Goal: Task Accomplishment & Management: Manage account settings

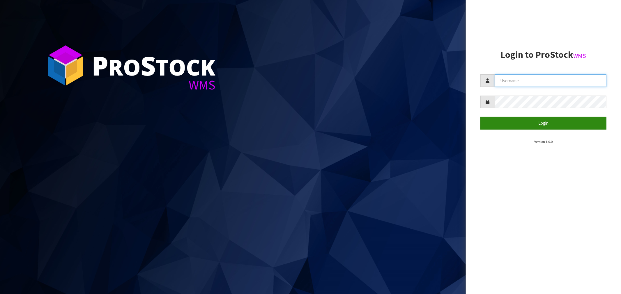
type input "[EMAIL_ADDRESS][DOMAIN_NAME]"
click at [349, 123] on button "Login" at bounding box center [543, 123] width 126 height 13
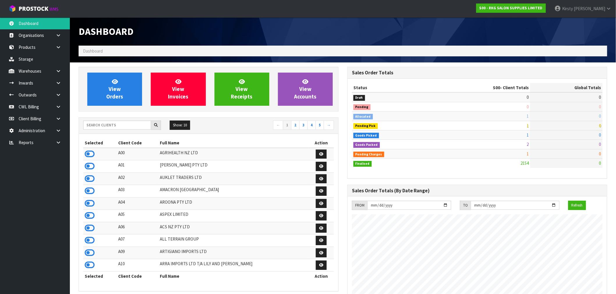
scroll to position [441, 269]
drag, startPoint x: 60, startPoint y: 95, endPoint x: 47, endPoint y: 98, distance: 12.9
click at [59, 95] on icon at bounding box center [59, 95] width 6 height 4
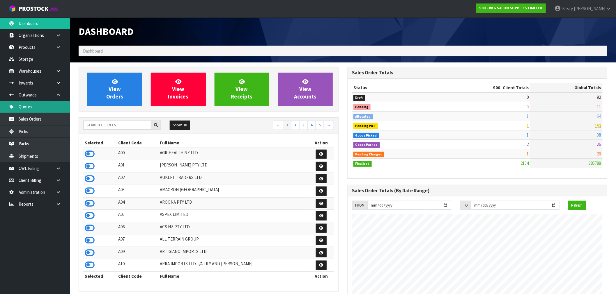
click at [33, 107] on link "Quotes" at bounding box center [35, 107] width 70 height 12
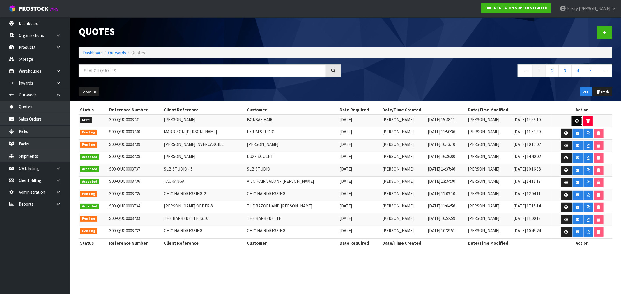
click at [349, 120] on icon at bounding box center [576, 121] width 4 height 4
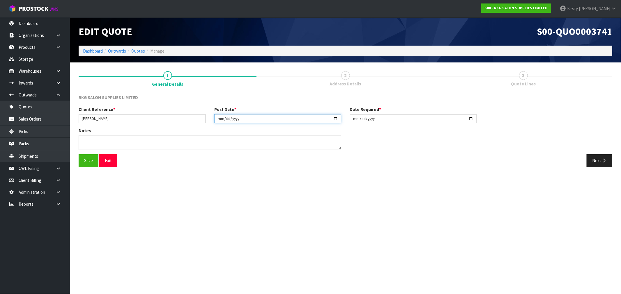
drag, startPoint x: 219, startPoint y: 119, endPoint x: 223, endPoint y: 116, distance: 5.1
click at [220, 118] on input "[DATE]" at bounding box center [277, 118] width 127 height 9
type input "[DATE]"
click at [349, 119] on input "[DATE]" at bounding box center [413, 118] width 127 height 9
type input "[DATE]"
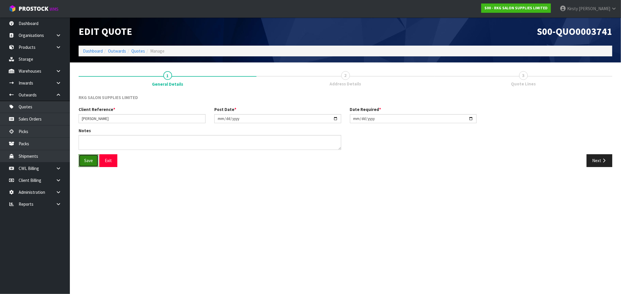
click at [88, 156] on button "Save" at bounding box center [89, 161] width 20 height 13
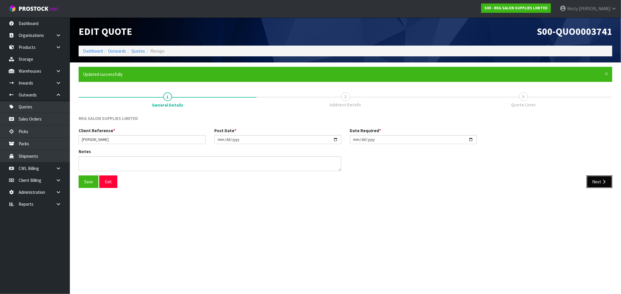
click at [349, 179] on button "Next" at bounding box center [599, 182] width 26 height 13
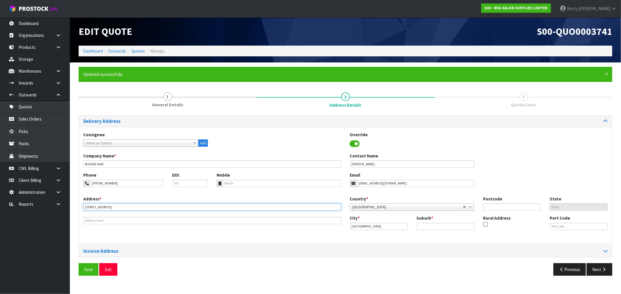
drag, startPoint x: 114, startPoint y: 206, endPoint x: 90, endPoint y: 210, distance: 23.9
click at [90, 210] on input "[STREET_ADDRESS]" at bounding box center [212, 207] width 258 height 7
click at [91, 206] on input "75 CVICTORIA RD" at bounding box center [212, 207] width 258 height 7
type input "[STREET_ADDRESS]"
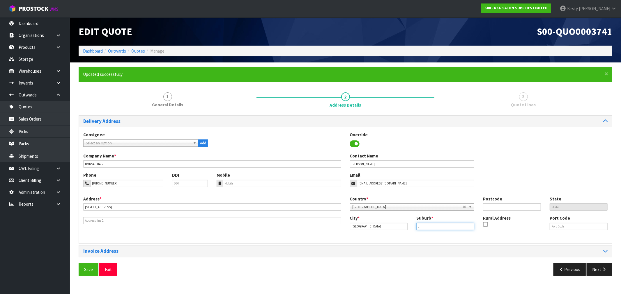
click at [349, 222] on input "." at bounding box center [445, 226] width 58 height 7
click at [349, 205] on input "." at bounding box center [512, 207] width 58 height 7
type input "3493"
click at [92, 222] on button "Save" at bounding box center [89, 270] width 20 height 13
click at [349, 222] on button "Next" at bounding box center [599, 270] width 26 height 13
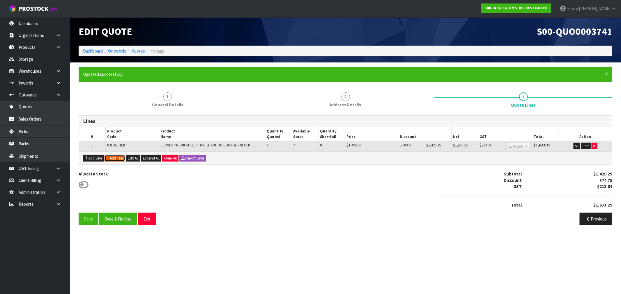
click at [117, 158] on button "Add Fees" at bounding box center [114, 158] width 21 height 7
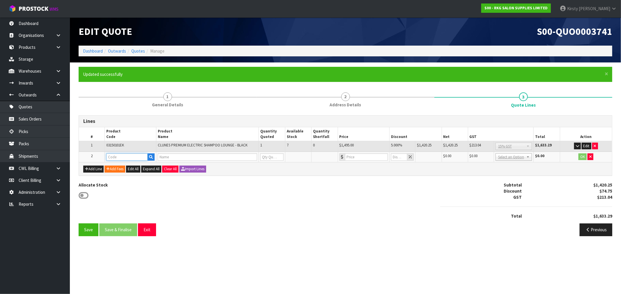
click at [117, 158] on input "text" at bounding box center [127, 157] width 42 height 7
type input "FRE"
click at [120, 168] on link "FRE IGHT" at bounding box center [130, 167] width 46 height 8
type input "FREIGHT"
type input "FREIGHT FEE"
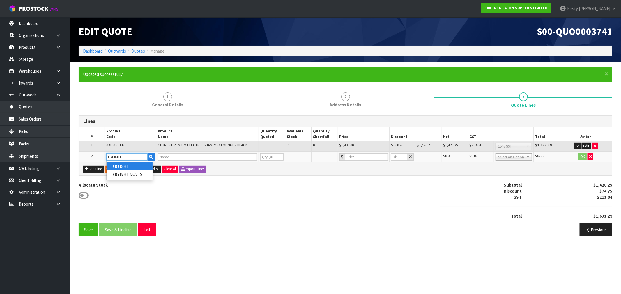
type input "1"
type input "0"
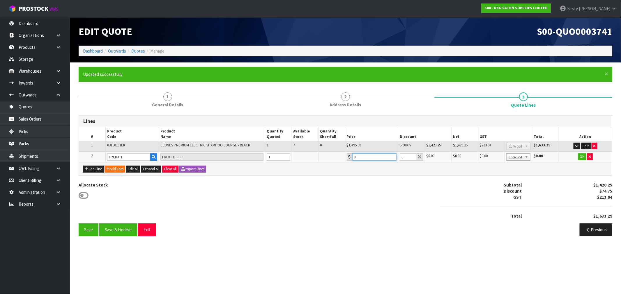
drag, startPoint x: 359, startPoint y: 159, endPoint x: 342, endPoint y: 166, distance: 18.1
click at [341, 166] on div "Lines # Product Code Product Name Quantity Quoted Available Stock Quantity Shor…" at bounding box center [345, 146] width 533 height 60
type input "164.75"
click at [349, 156] on button "OK" at bounding box center [582, 157] width 8 height 7
click at [83, 222] on button "Save" at bounding box center [89, 230] width 20 height 13
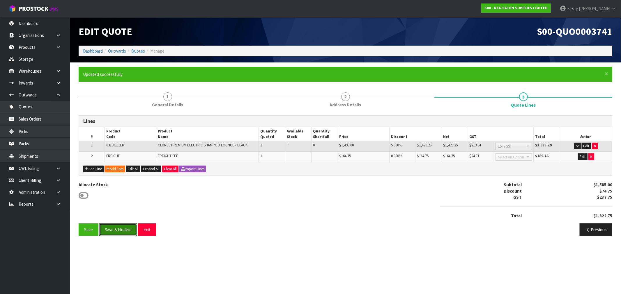
click at [122, 222] on button "Save & Finalise" at bounding box center [118, 230] width 38 height 13
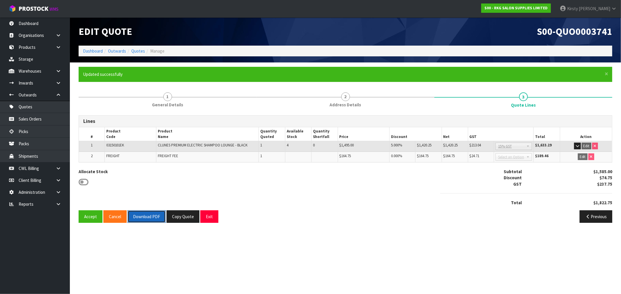
click at [148, 217] on button "Download PDF" at bounding box center [146, 217] width 38 height 13
click at [212, 216] on button "Exit" at bounding box center [209, 217] width 18 height 13
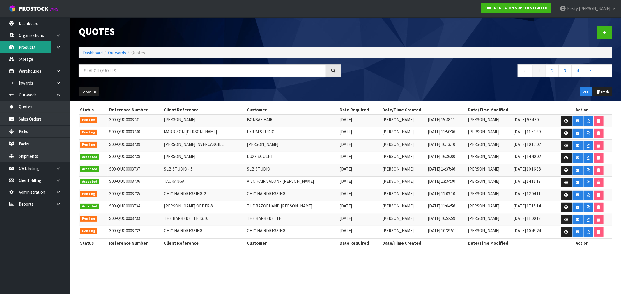
click at [29, 47] on link "Products" at bounding box center [35, 47] width 70 height 12
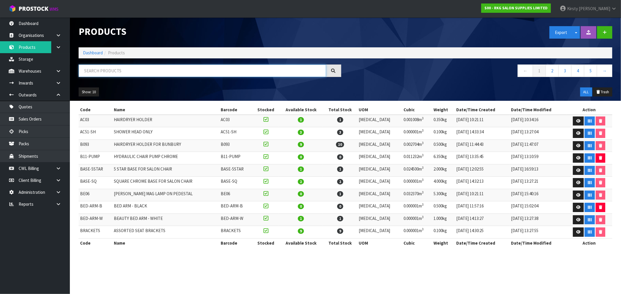
click at [94, 66] on input "text" at bounding box center [202, 71] width 247 height 13
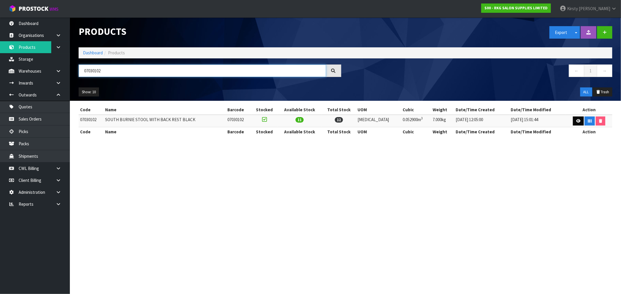
type input "07030102"
click at [349, 121] on icon at bounding box center [578, 121] width 4 height 4
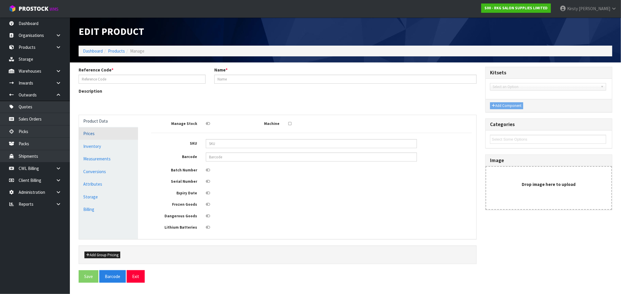
type input "07030102"
type input "SOUTH BURNIE STOOL WITH BACK REST BLACK"
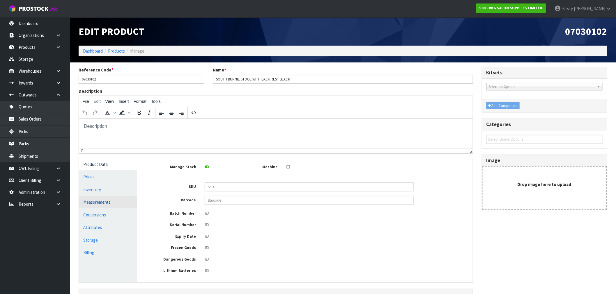
click at [97, 203] on link "Measurements" at bounding box center [108, 202] width 58 height 12
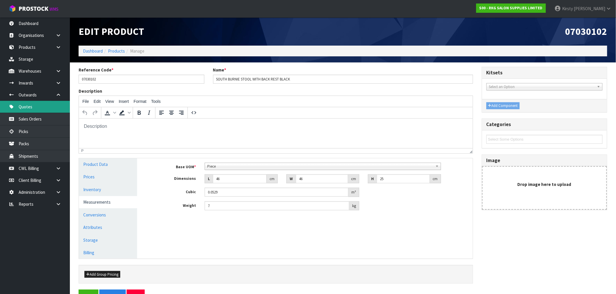
click at [33, 106] on link "Quotes" at bounding box center [35, 107] width 70 height 12
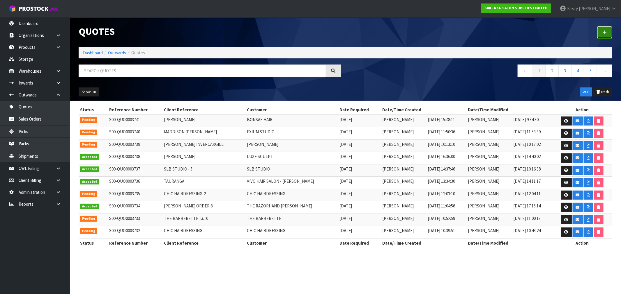
click at [349, 32] on icon at bounding box center [604, 32] width 4 height 4
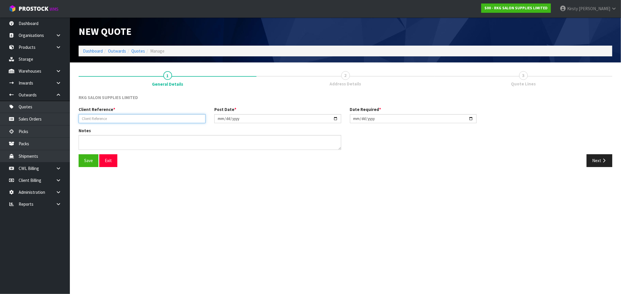
click at [130, 121] on input "text" at bounding box center [142, 118] width 127 height 9
type input "LOST & FOUND TATTOO STUDIO"
click at [101, 160] on button "Exit" at bounding box center [108, 161] width 18 height 13
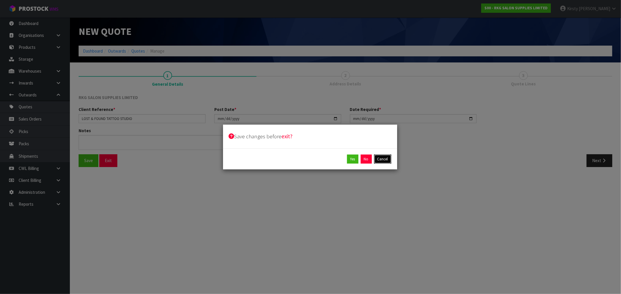
click at [349, 158] on button "Cancel" at bounding box center [382, 159] width 17 height 9
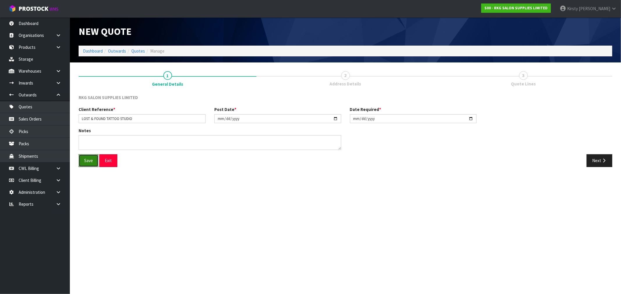
click at [93, 165] on button "Save" at bounding box center [89, 161] width 20 height 13
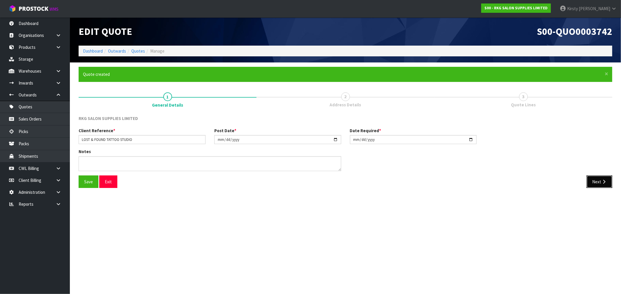
click at [349, 181] on button "Next" at bounding box center [599, 182] width 26 height 13
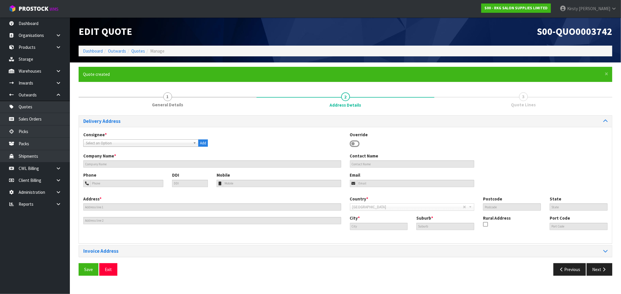
click at [349, 143] on icon at bounding box center [355, 144] width 10 height 9
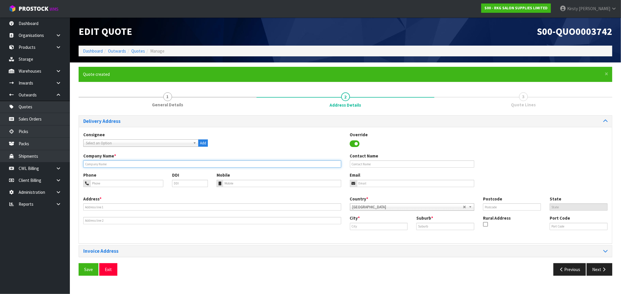
drag, startPoint x: 98, startPoint y: 166, endPoint x: 100, endPoint y: 162, distance: 4.7
click at [98, 166] on input "text" at bounding box center [212, 164] width 258 height 7
type input "LOST AND FOUND TATOO STUDIO"
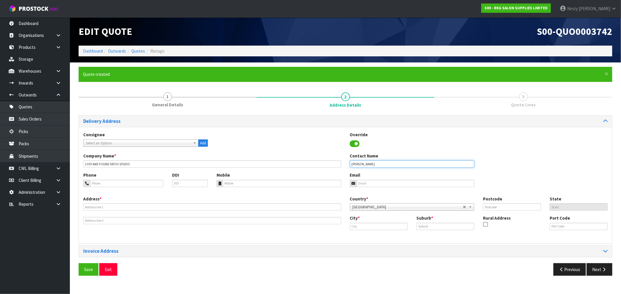
type input "[PERSON_NAME]"
type input "027-288-7107"
click at [349, 181] on input "email" at bounding box center [416, 183] width 118 height 7
type input "[EMAIL_ADDRESS][DOMAIN_NAME]"
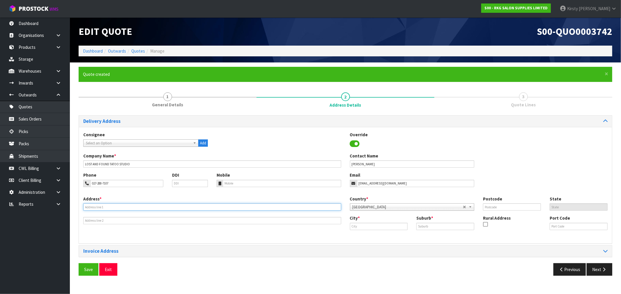
click at [105, 207] on input "text" at bounding box center [212, 207] width 258 height 7
type input "1184 HINEMOA ST"
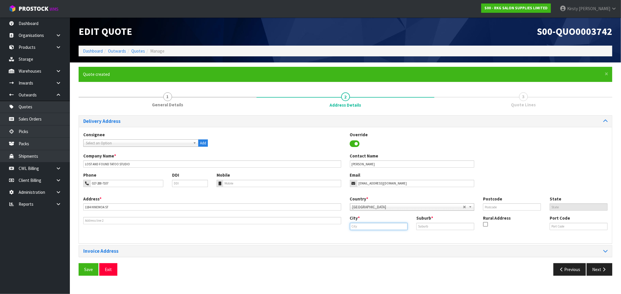
click at [349, 222] on input "text" at bounding box center [379, 226] width 58 height 7
type input "Rotorua"
click at [349, 222] on input "text" at bounding box center [445, 226] width 58 height 7
click at [349, 209] on input "text" at bounding box center [512, 207] width 58 height 7
type input "3010"
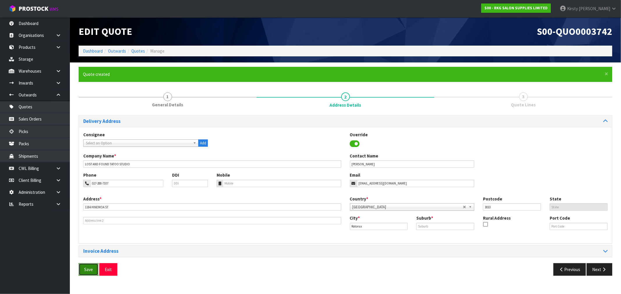
drag, startPoint x: 87, startPoint y: 269, endPoint x: 91, endPoint y: 268, distance: 3.8
click at [87, 222] on button "Save" at bounding box center [89, 270] width 20 height 13
click at [349, 222] on input "text" at bounding box center [445, 226] width 58 height 7
type input "."
drag, startPoint x: 85, startPoint y: 271, endPoint x: 132, endPoint y: 256, distance: 49.1
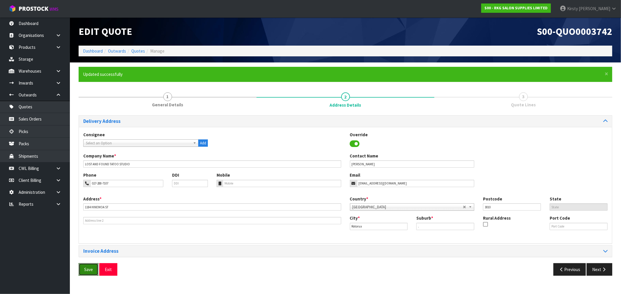
click at [85, 222] on button "Save" at bounding box center [89, 270] width 20 height 13
click at [349, 222] on button "Next" at bounding box center [599, 270] width 26 height 13
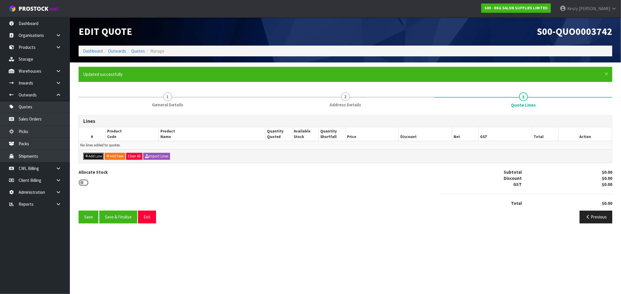
click at [96, 157] on button "Add Line" at bounding box center [93, 156] width 20 height 7
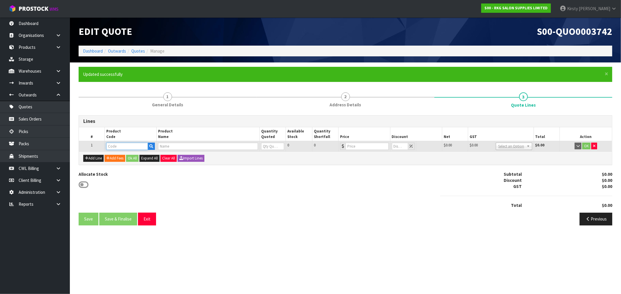
click at [120, 149] on input "text" at bounding box center [127, 146] width 42 height 7
type input "07030102"
type input "SOUTH BURNIE STOOL WITH BACK REST BLACK"
type input "0"
type input "146.95"
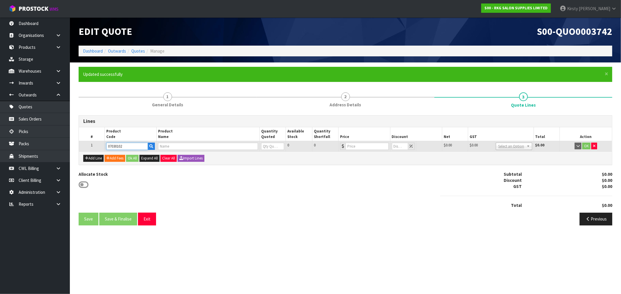
type input "0"
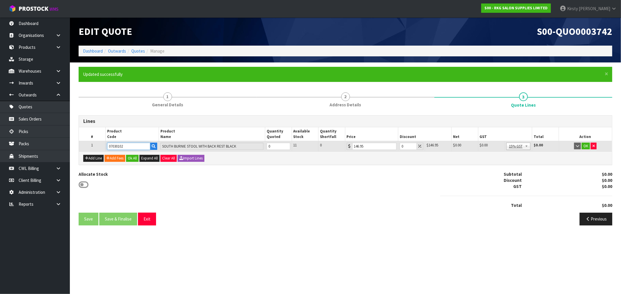
type input "07030102"
type input "1"
click at [286, 146] on input "1" at bounding box center [278, 146] width 23 height 7
click at [349, 145] on button "OK" at bounding box center [585, 146] width 8 height 7
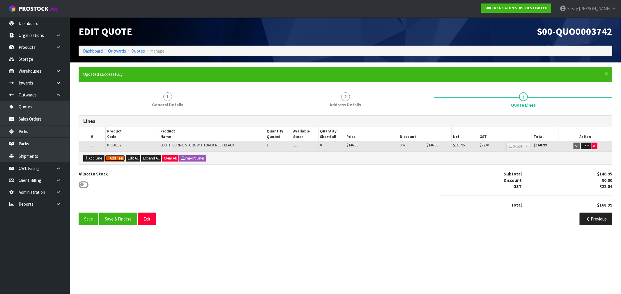
click at [106, 156] on button "Add Fees" at bounding box center [114, 158] width 21 height 7
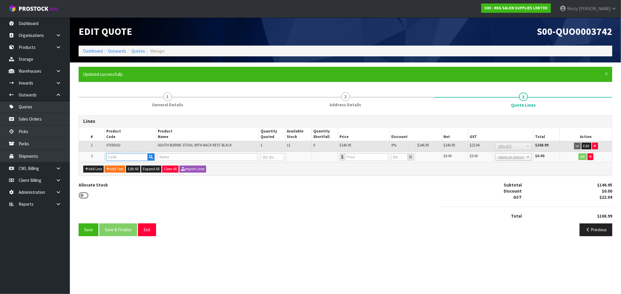
click at [112, 156] on input "text" at bounding box center [127, 157] width 42 height 7
type input "FRE"
click at [113, 164] on strong "FRE" at bounding box center [115, 167] width 7 height 6
type input "FREIGHT"
type input "FREIGHT FEE"
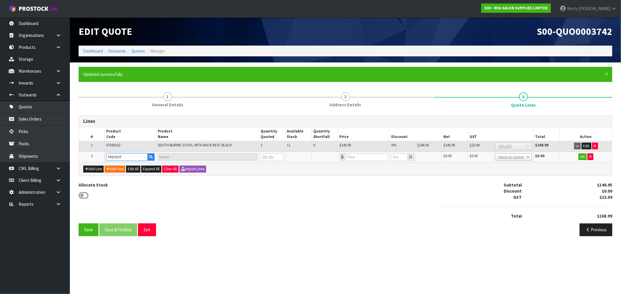
type input "1"
type input "0"
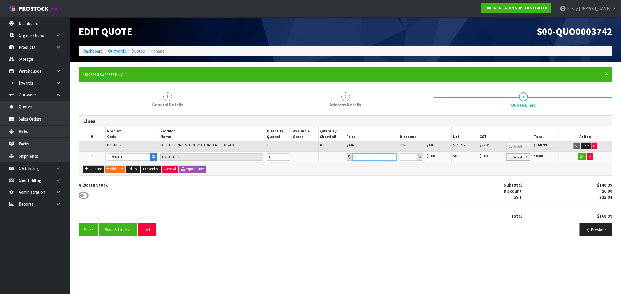
drag, startPoint x: 362, startPoint y: 157, endPoint x: 347, endPoint y: 161, distance: 15.5
click at [347, 161] on td "0" at bounding box center [371, 157] width 53 height 11
type input "19.50"
click at [349, 157] on button "OK" at bounding box center [582, 157] width 8 height 7
click at [90, 222] on button "Save" at bounding box center [89, 230] width 20 height 13
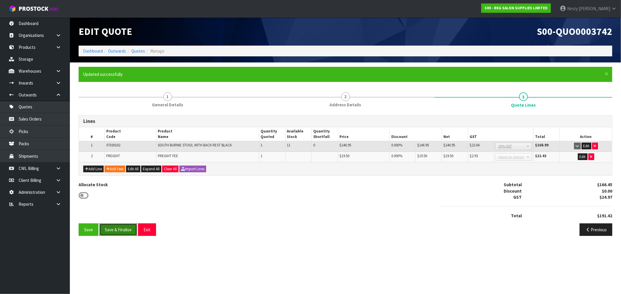
click at [129, 222] on button "Save & Finalise" at bounding box center [118, 230] width 38 height 13
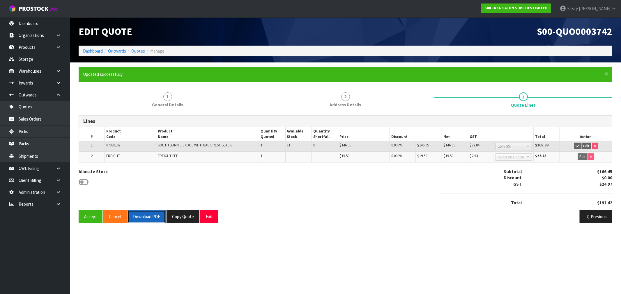
click at [141, 214] on button "Download PDF" at bounding box center [146, 217] width 38 height 13
click at [208, 217] on button "Exit" at bounding box center [209, 217] width 18 height 13
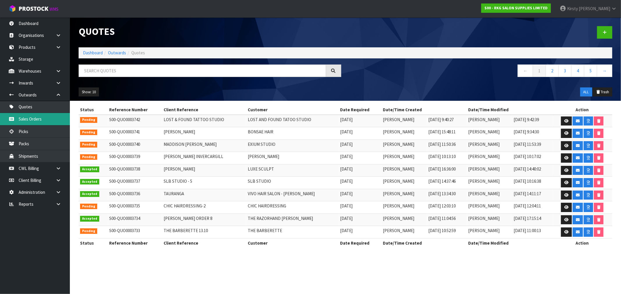
click at [31, 119] on link "Sales Orders" at bounding box center [35, 119] width 70 height 12
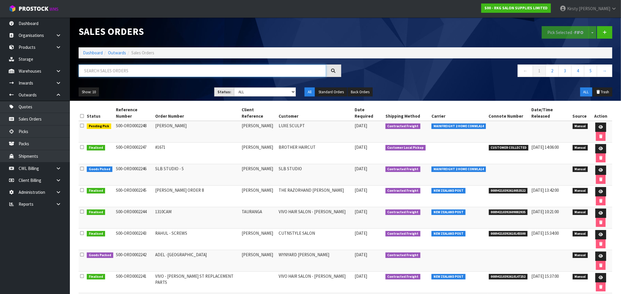
click at [109, 74] on input "text" at bounding box center [202, 71] width 247 height 13
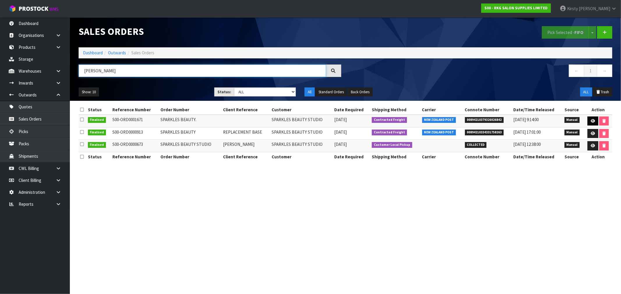
type input "[PERSON_NAME]"
click at [349, 119] on link at bounding box center [592, 121] width 11 height 9
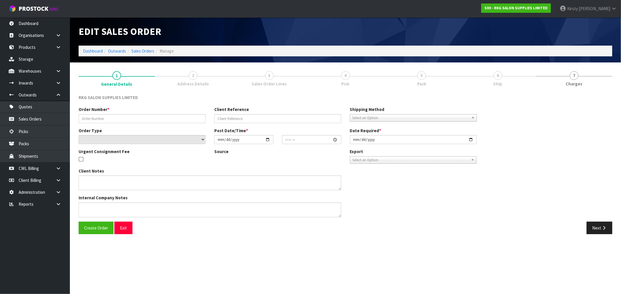
type input "SPARKLES BEAUTY."
select select "number:0"
type input "[DATE]"
type input "13:58:00.000"
type input "[DATE]"
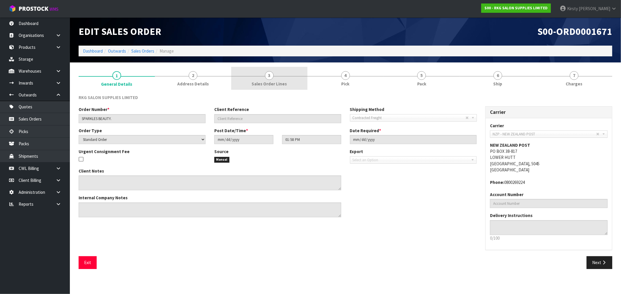
click at [272, 78] on span "3" at bounding box center [269, 75] width 9 height 9
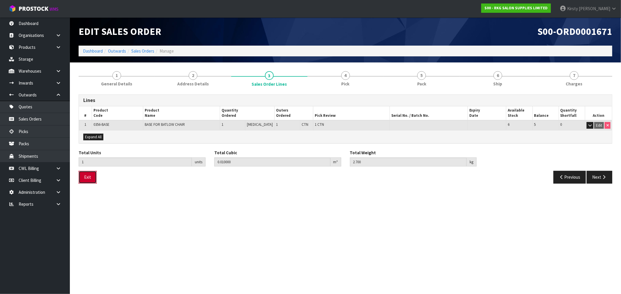
click at [86, 179] on button "Exit" at bounding box center [88, 177] width 18 height 13
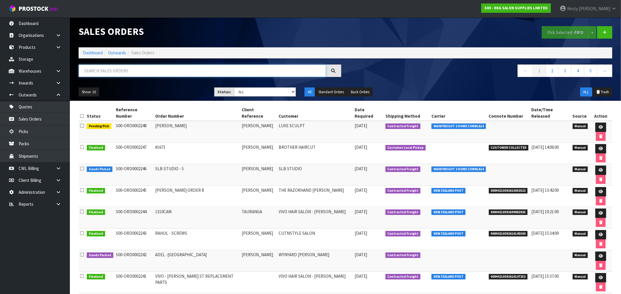
drag, startPoint x: 101, startPoint y: 74, endPoint x: 100, endPoint y: 68, distance: 6.5
click at [101, 74] on input "text" at bounding box center [202, 71] width 247 height 13
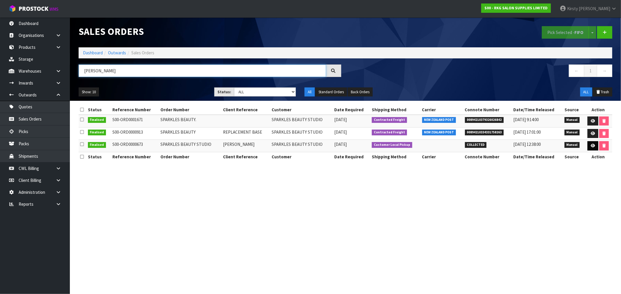
type input "[PERSON_NAME]"
click at [349, 144] on icon at bounding box center [592, 146] width 4 height 4
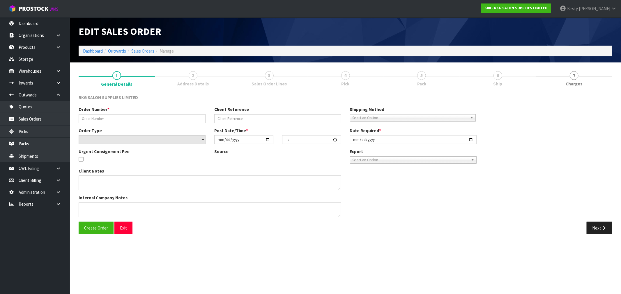
type input "SPARKLES BEAUTY STUDIO"
type input "[PERSON_NAME]"
select select "number:0"
type input "[DATE]"
type input "14:20:00.000"
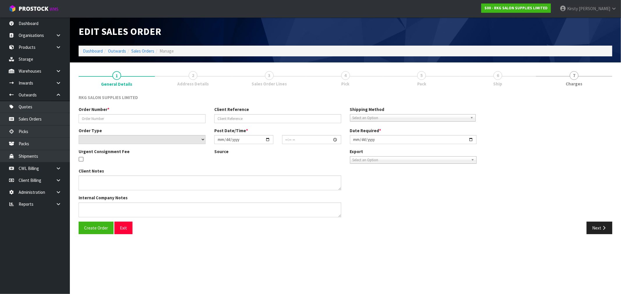
type input "[DATE]"
type textarea "PAID - COLLECTING [DATE] MORNING, PLEASE HAVE READY BY 10AM."
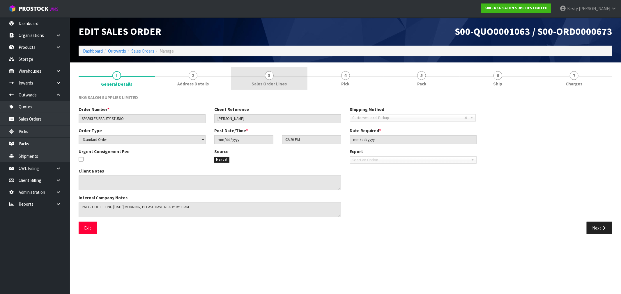
click at [272, 77] on span "3" at bounding box center [269, 75] width 9 height 9
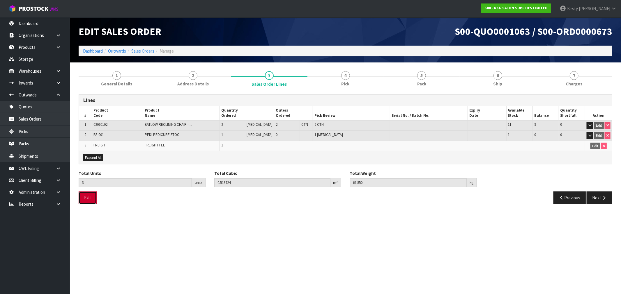
click at [86, 197] on button "Exit" at bounding box center [88, 198] width 18 height 13
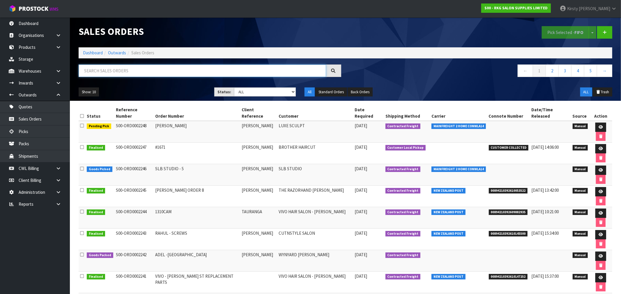
click at [121, 74] on input "text" at bounding box center [202, 71] width 247 height 13
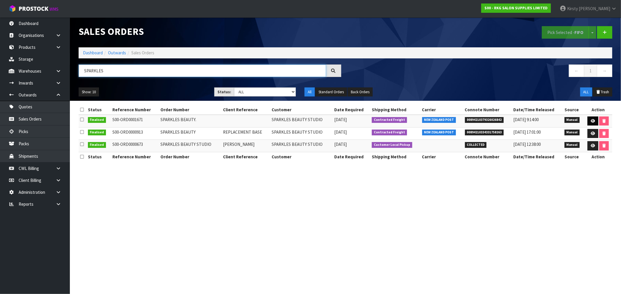
type input "SPARKLES"
click at [349, 120] on icon at bounding box center [592, 121] width 4 height 4
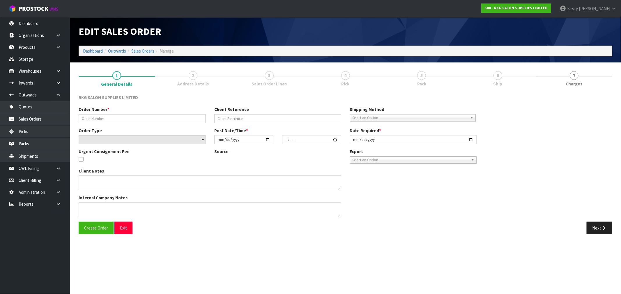
type input "SPARKLES BEAUTY."
select select "number:0"
type input "[DATE]"
type input "13:58:00.000"
type input "[DATE]"
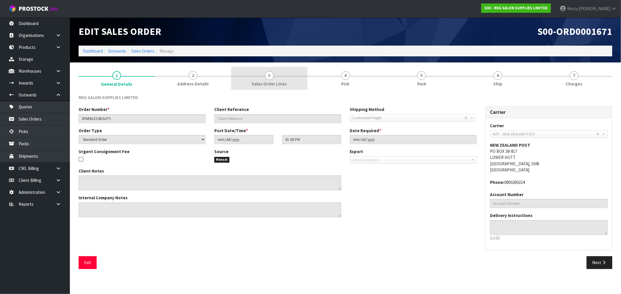
click at [270, 77] on span "3" at bounding box center [269, 75] width 9 height 9
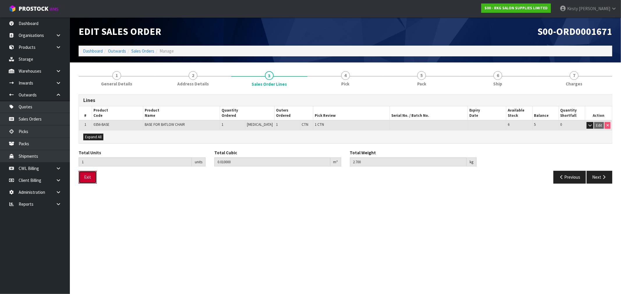
click at [84, 177] on button "Exit" at bounding box center [88, 177] width 18 height 13
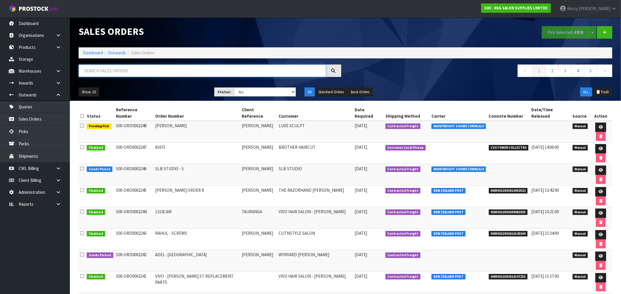
click at [113, 72] on input "text" at bounding box center [202, 71] width 247 height 13
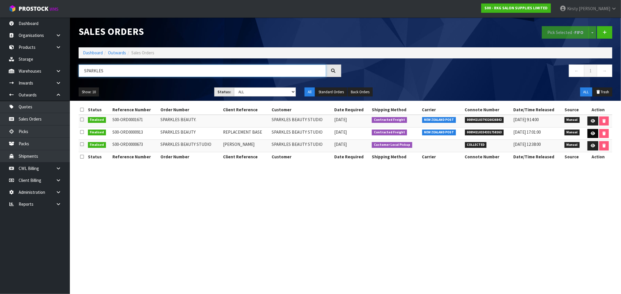
type input "SPARKLES"
click at [349, 133] on icon at bounding box center [592, 134] width 4 height 4
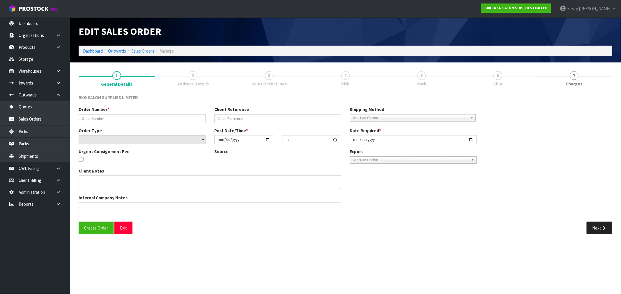
type input "SPARKLES BEAUTY"
type input "REPLACEMENT BASE"
select select "number:0"
type input "[DATE]"
type input "09:30:00.000"
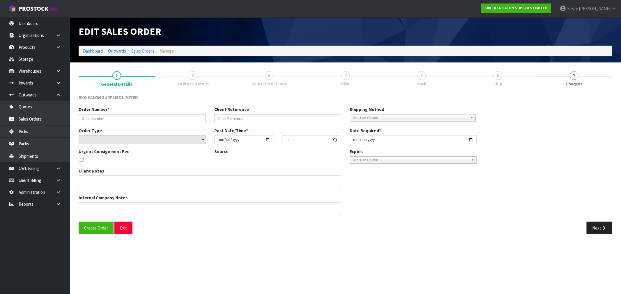
type input "[DATE]"
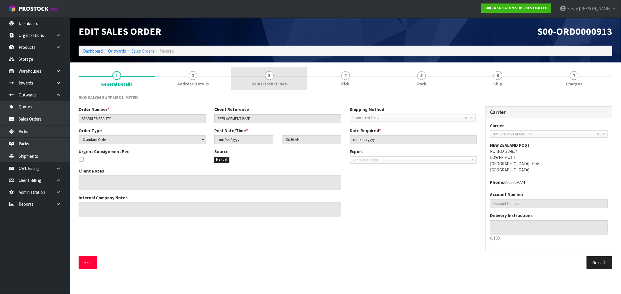
click at [269, 77] on span "3" at bounding box center [269, 75] width 9 height 9
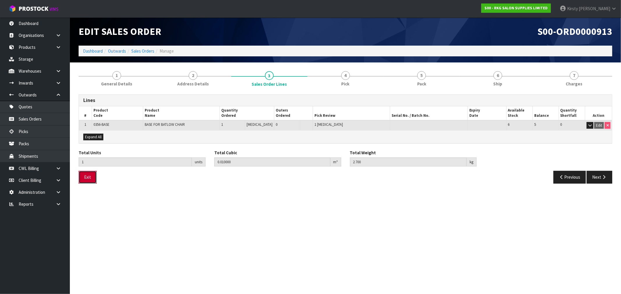
click at [89, 175] on button "Exit" at bounding box center [88, 177] width 18 height 13
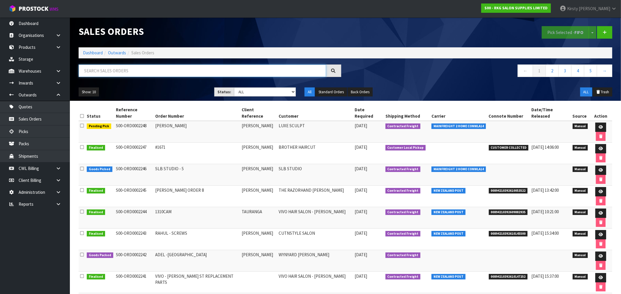
click at [108, 71] on input "text" at bounding box center [202, 71] width 247 height 13
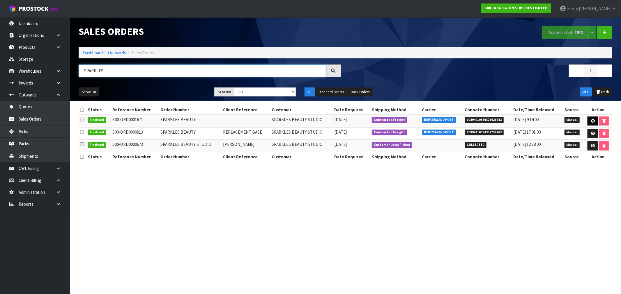
type input "SPARKLES"
click at [349, 118] on link at bounding box center [592, 121] width 11 height 9
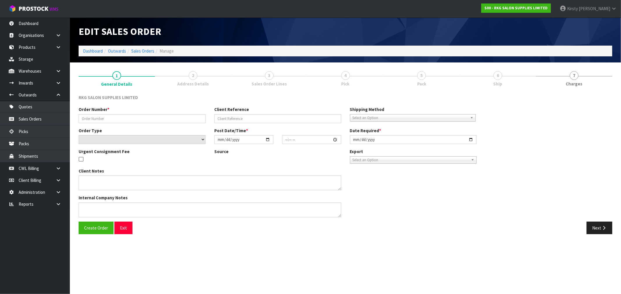
type input "SPARKLES BEAUTY."
select select "number:0"
type input "[DATE]"
type input "13:58:00.000"
type input "[DATE]"
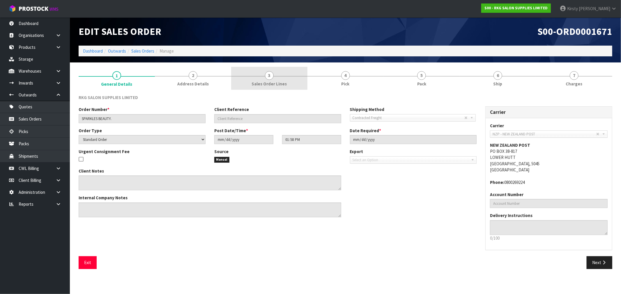
click at [271, 76] on span "3" at bounding box center [269, 75] width 9 height 9
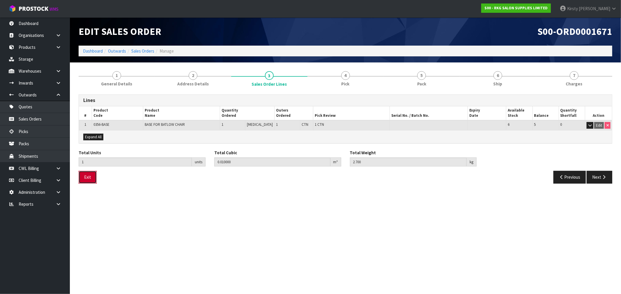
click at [91, 175] on button "Exit" at bounding box center [88, 177] width 18 height 13
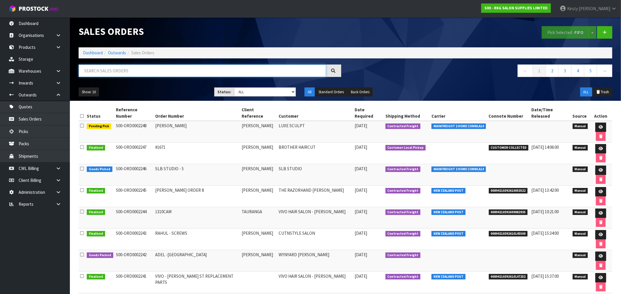
click at [114, 69] on input "text" at bounding box center [202, 71] width 247 height 13
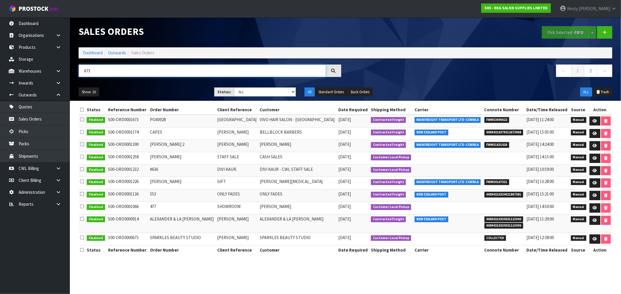
drag, startPoint x: 94, startPoint y: 73, endPoint x: 75, endPoint y: 73, distance: 18.6
click at [75, 73] on div "673" at bounding box center [209, 73] width 271 height 17
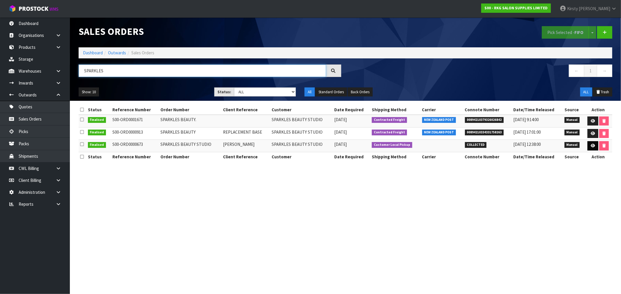
type input "SPARKLES"
click at [349, 145] on icon at bounding box center [592, 146] width 4 height 4
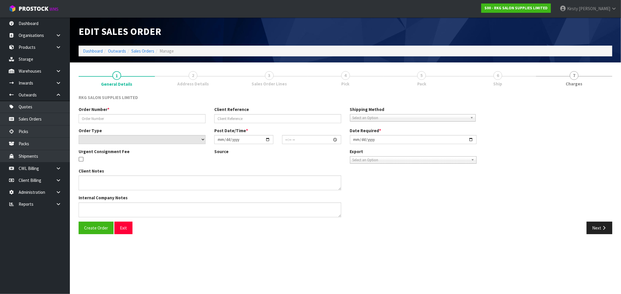
type input "SPARKLES BEAUTY STUDIO"
type input "[PERSON_NAME]"
select select "number:0"
type input "[DATE]"
type input "14:20:00.000"
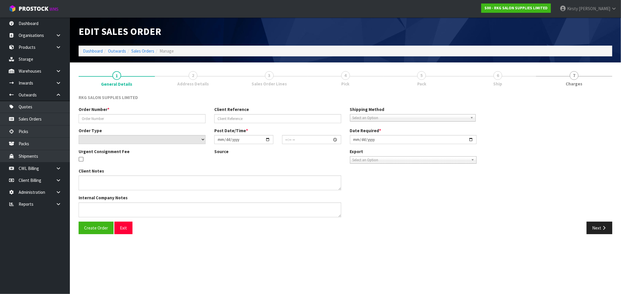
type input "[DATE]"
type textarea "PAID - COLLECTING [DATE] MORNING, PLEASE HAVE READY BY 10AM."
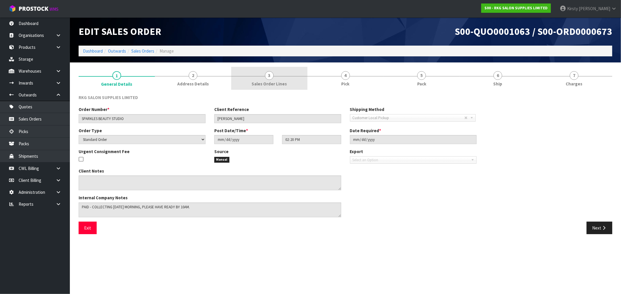
click at [266, 76] on span "3" at bounding box center [269, 75] width 9 height 9
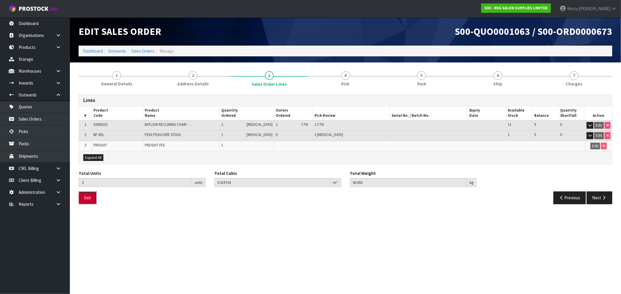
click at [86, 196] on button "Exit" at bounding box center [88, 198] width 18 height 13
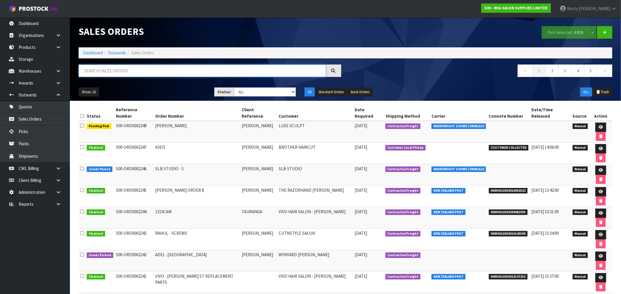
click at [107, 72] on input "text" at bounding box center [202, 71] width 247 height 13
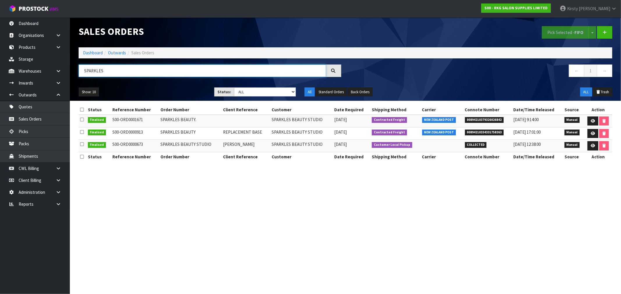
type input "SPARKLES"
drag, startPoint x: 500, startPoint y: 120, endPoint x: 464, endPoint y: 121, distance: 35.5
click at [349, 121] on span "00894210379326026842" at bounding box center [484, 120] width 39 height 6
copy span "00894210379326026842"
click at [349, 175] on section "Sales Orders Pick Selected - FIFO Split button! FIFO - First In First Out FEFO …" at bounding box center [310, 147] width 621 height 294
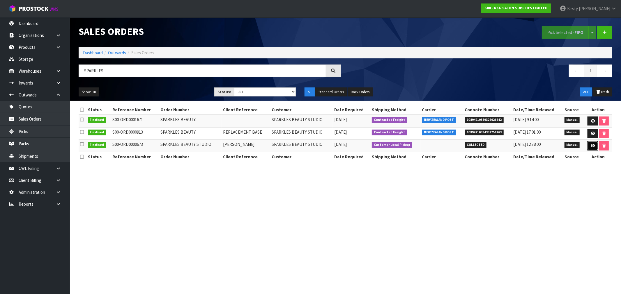
drag, startPoint x: 592, startPoint y: 145, endPoint x: 570, endPoint y: 149, distance: 21.6
click at [349, 145] on icon at bounding box center [592, 146] width 4 height 4
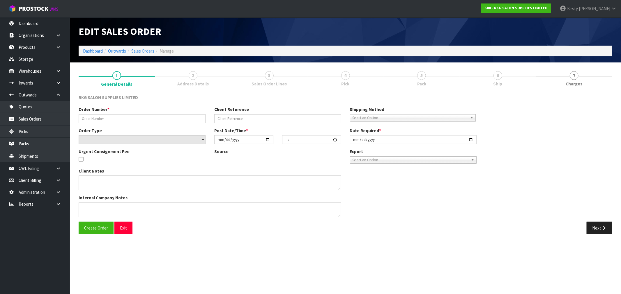
type input "SPARKLES BEAUTY STUDIO"
type input "[PERSON_NAME]"
select select "number:0"
type input "[DATE]"
type input "14:20:00.000"
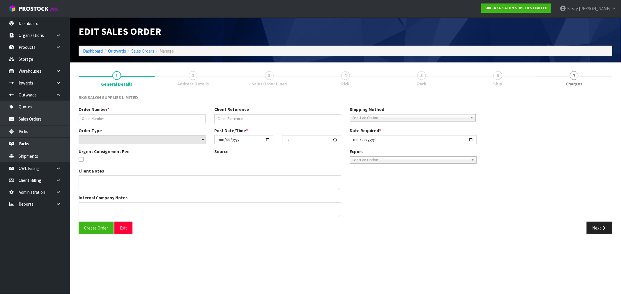
type input "[DATE]"
type textarea "PAID - COLLECTING [DATE] MORNING, PLEASE HAVE READY BY 10AM."
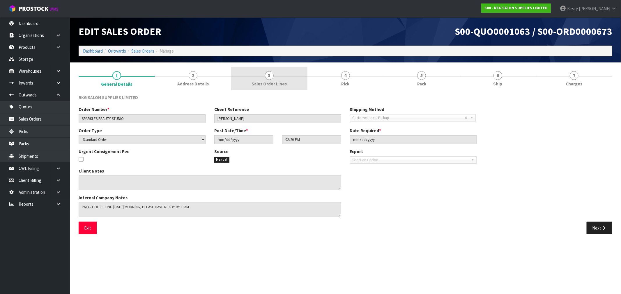
click at [272, 76] on span "3" at bounding box center [269, 75] width 9 height 9
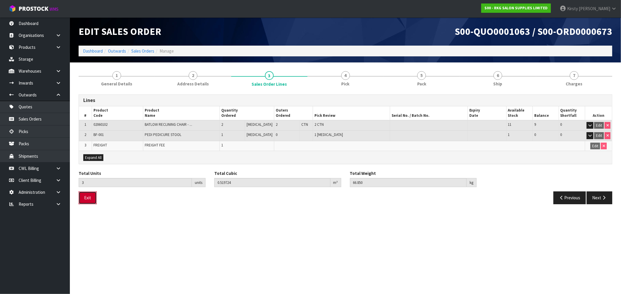
click at [85, 201] on button "Exit" at bounding box center [88, 198] width 18 height 13
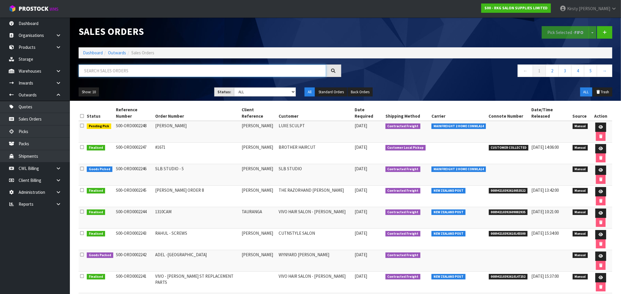
click at [96, 69] on input "text" at bounding box center [202, 71] width 247 height 13
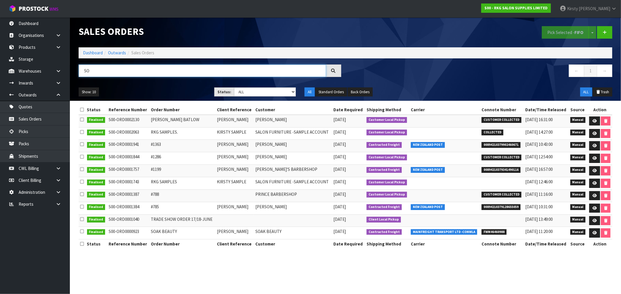
type input "S"
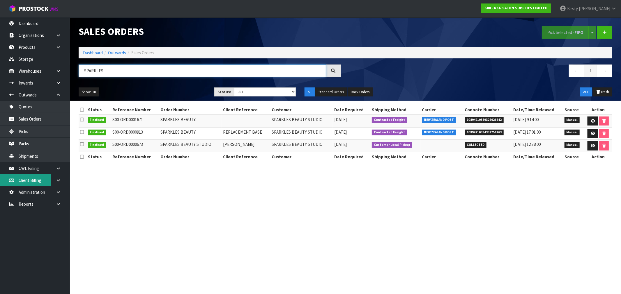
type input "SPARKLES"
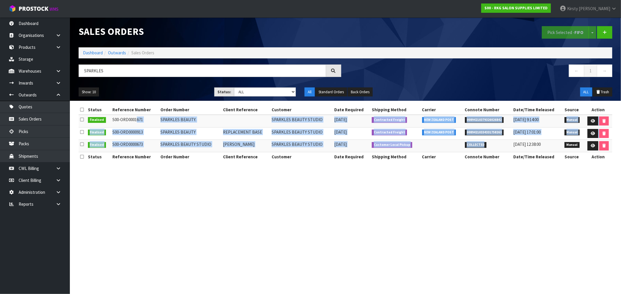
drag, startPoint x: 113, startPoint y: 120, endPoint x: 493, endPoint y: 148, distance: 380.5
click at [349, 148] on tbody "Finalised S00-ORD0001671 SPARKLES BEAUTY. SPARKLES BEAUTY STUDIO [DATE] Contrac…" at bounding box center [345, 134] width 533 height 38
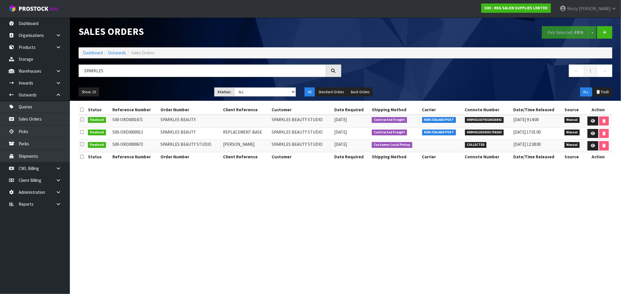
click at [308, 222] on section "Sales Orders Pick Selected - FIFO Split button! FIFO - First In First Out FEFO …" at bounding box center [310, 147] width 621 height 294
click at [88, 119] on span "Finalised" at bounding box center [97, 120] width 18 height 6
click at [294, 201] on section "Sales Orders Pick Selected - FIFO Split button! FIFO - First In First Out FEFO …" at bounding box center [310, 147] width 621 height 294
click at [208, 182] on section "Sales Orders Pick Selected - FIFO Split button! FIFO - First In First Out FEFO …" at bounding box center [310, 147] width 621 height 294
click at [210, 180] on section "Sales Orders Pick Selected - FIFO Split button! FIFO - First In First Out FEFO …" at bounding box center [310, 147] width 621 height 294
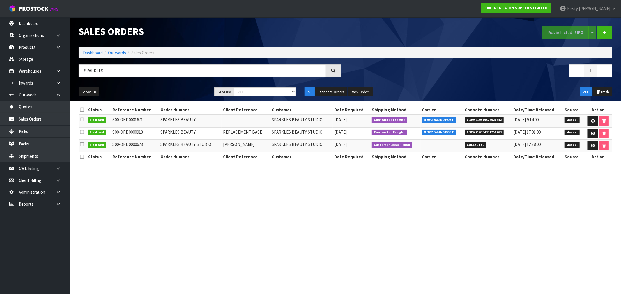
click at [296, 218] on section "Sales Orders Pick Selected - FIFO Split button! FIFO - First In First Out FEFO …" at bounding box center [310, 147] width 621 height 294
click at [33, 47] on link "Products" at bounding box center [35, 47] width 70 height 12
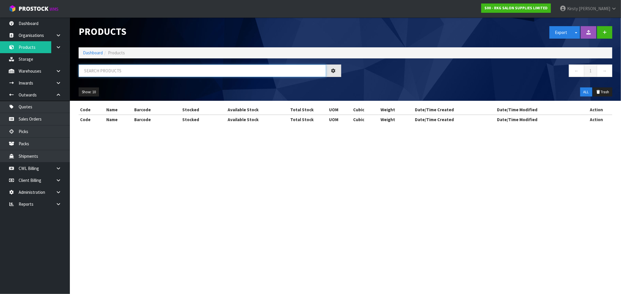
click at [104, 70] on input "text" at bounding box center [202, 71] width 247 height 13
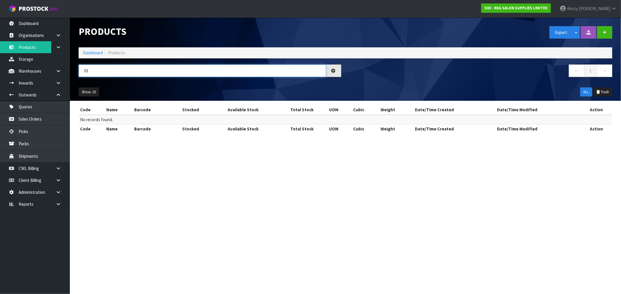
type input "0"
type input "O356"
click at [29, 117] on link "Sales Orders" at bounding box center [35, 119] width 70 height 12
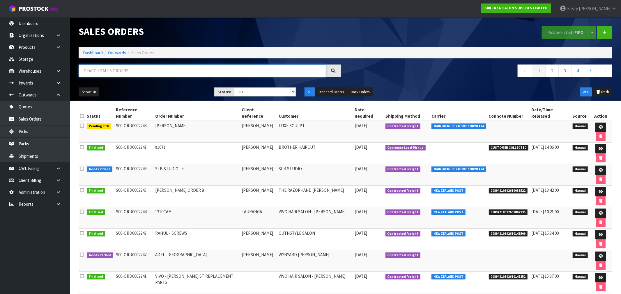
click at [106, 74] on input "text" at bounding box center [202, 71] width 247 height 13
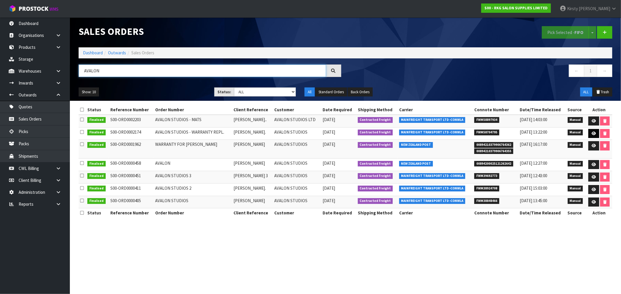
type input "AVALON"
drag, startPoint x: 593, startPoint y: 132, endPoint x: 576, endPoint y: 132, distance: 16.9
click at [349, 132] on icon at bounding box center [593, 134] width 4 height 4
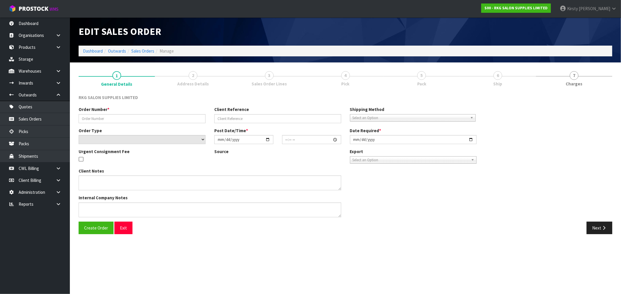
type input "AVALON STUDIOS - WARRANTY REPL."
type input "[PERSON_NAME]."
select select "number:0"
type input "[DATE]"
type input "11:34:00.000"
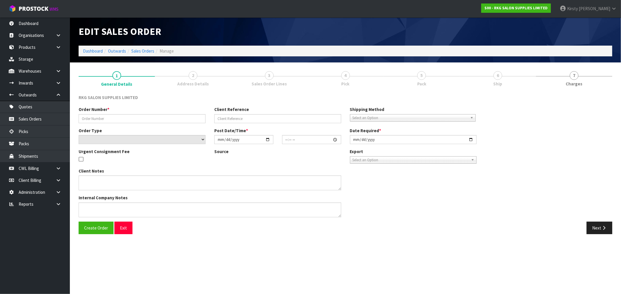
type input "[DATE]"
type textarea "PLEASE ENSURE THE PUMPS ARE PACKED SECURELY AND MARKED AS FRAGILE THEY SHOULD B…"
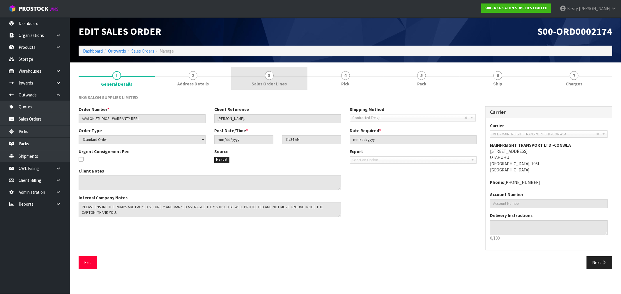
click at [271, 76] on span "3" at bounding box center [269, 75] width 9 height 9
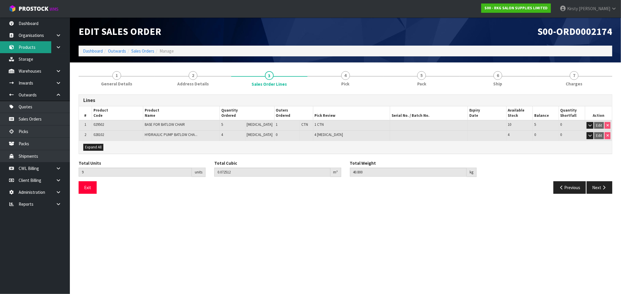
drag, startPoint x: 28, startPoint y: 48, endPoint x: 45, endPoint y: 47, distance: 16.6
click at [28, 48] on link "Products" at bounding box center [35, 47] width 70 height 12
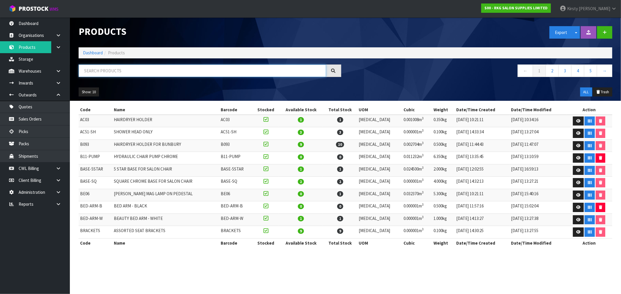
click at [113, 67] on input "text" at bounding box center [202, 71] width 247 height 13
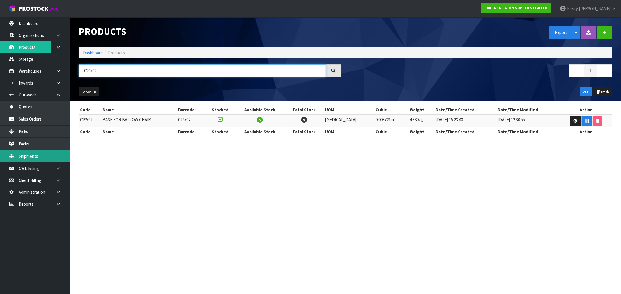
type input "029502"
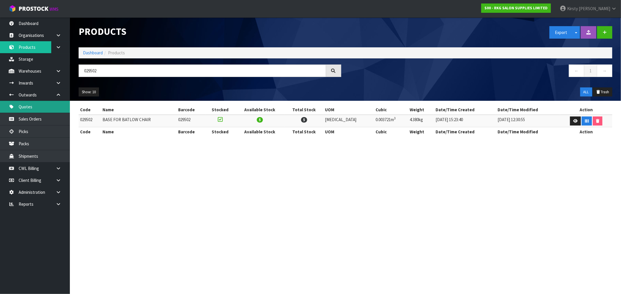
click at [30, 106] on link "Quotes" at bounding box center [35, 107] width 70 height 12
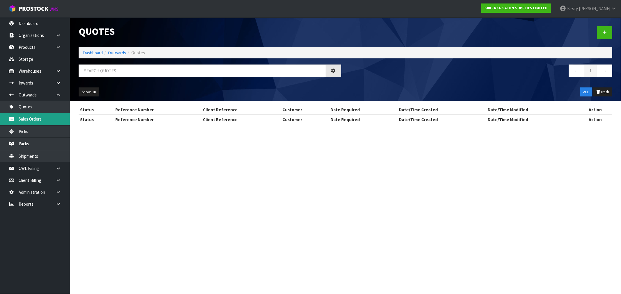
click at [24, 117] on div "Quotes Dashboard Outwards Quotes ← 1 → Show: 10 5 10 25 50 ALL Trash Status Ref…" at bounding box center [310, 67] width 621 height 135
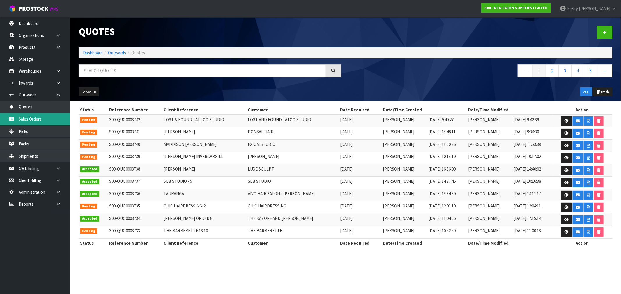
click at [24, 118] on link "Sales Orders" at bounding box center [35, 119] width 70 height 12
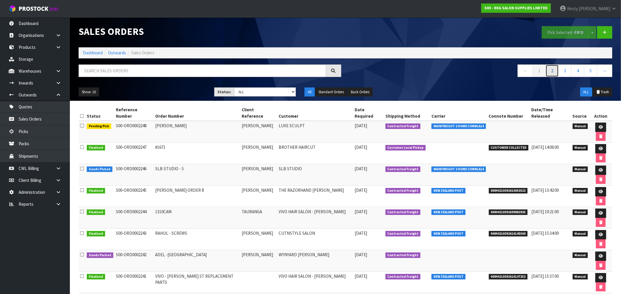
click at [349, 69] on link "2" at bounding box center [551, 71] width 13 height 13
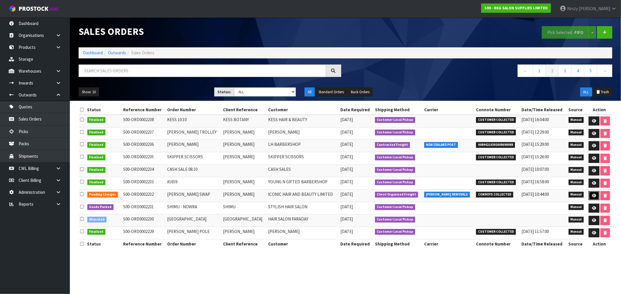
click at [349, 196] on icon at bounding box center [594, 196] width 4 height 4
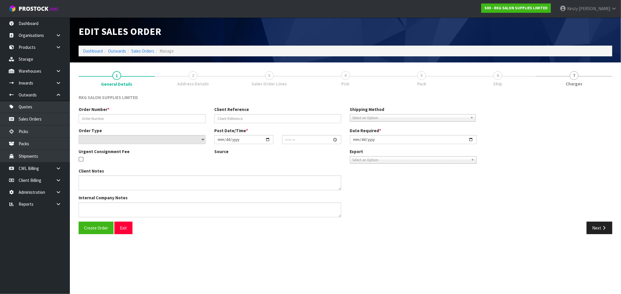
type input "[PERSON_NAME] SWAP"
type input "[PERSON_NAME]"
select select "number:0"
type input "[DATE]"
type input "00:00:00.000"
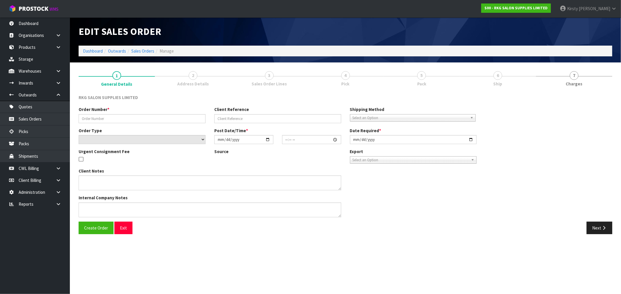
type input "[DATE]"
type textarea "FOR CONROYS PICK UP [DATE] 14.10"
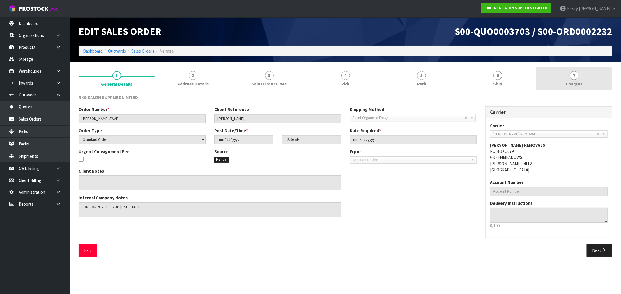
drag, startPoint x: 573, startPoint y: 81, endPoint x: 565, endPoint y: 83, distance: 8.2
click at [349, 81] on span "Charges" at bounding box center [574, 84] width 17 height 6
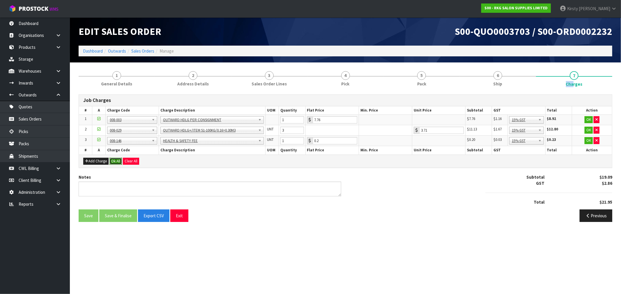
click at [117, 159] on button "Ok All" at bounding box center [115, 161] width 13 height 7
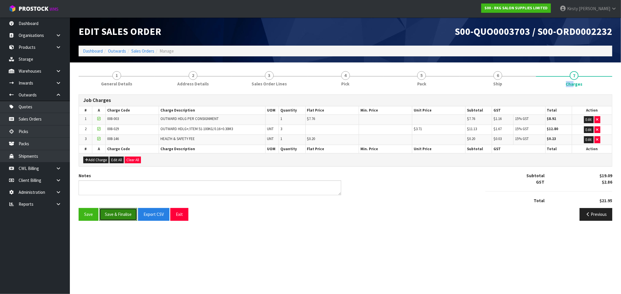
click at [118, 214] on button "Save & Finalise" at bounding box center [118, 214] width 38 height 13
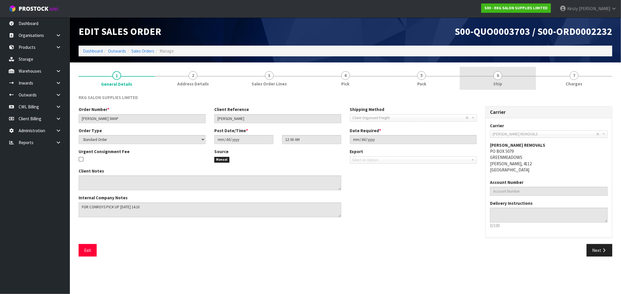
click at [494, 78] on link "6 Ship" at bounding box center [497, 78] width 76 height 23
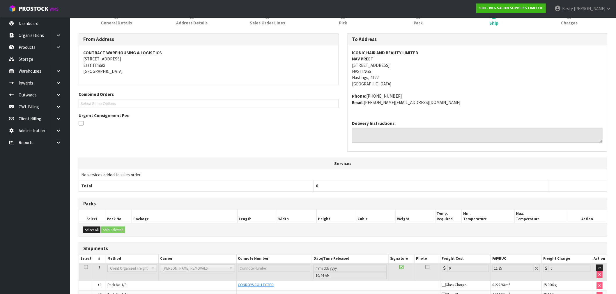
scroll to position [106, 0]
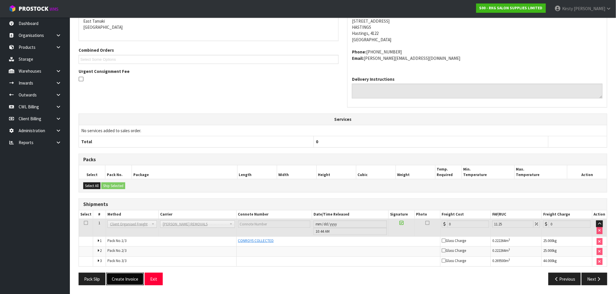
click at [128, 279] on button "Create Invoice" at bounding box center [125, 279] width 38 height 13
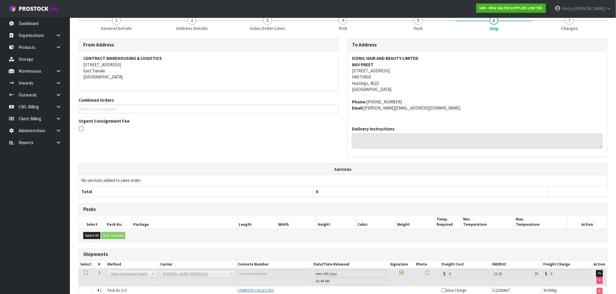
scroll to position [127, 0]
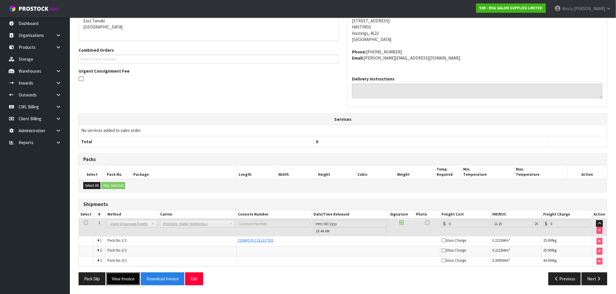
click at [129, 281] on button "View Invoice" at bounding box center [123, 279] width 34 height 13
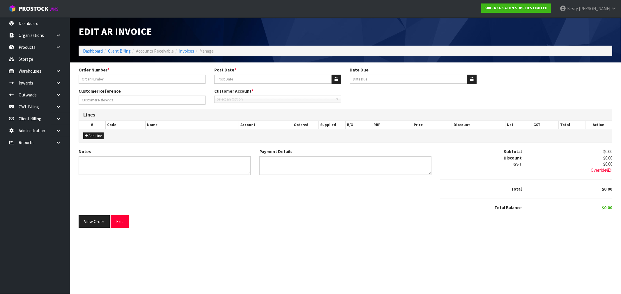
type input "[PERSON_NAME] SWAP"
type input "[DATE]"
type input "20/11/2025"
type input "[PERSON_NAME]"
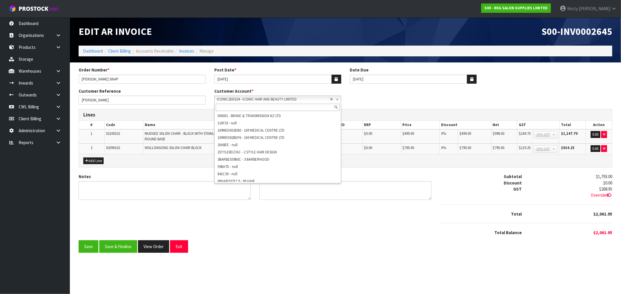
scroll to position [7134, 0]
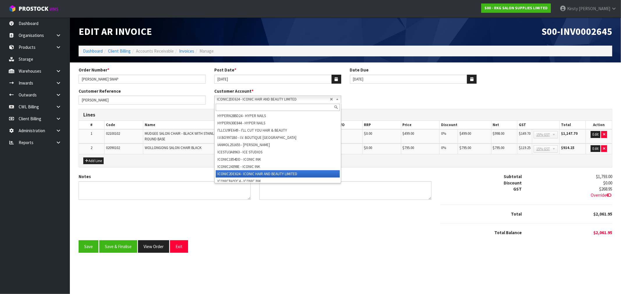
click at [338, 100] on b at bounding box center [338, 99] width 5 height 7
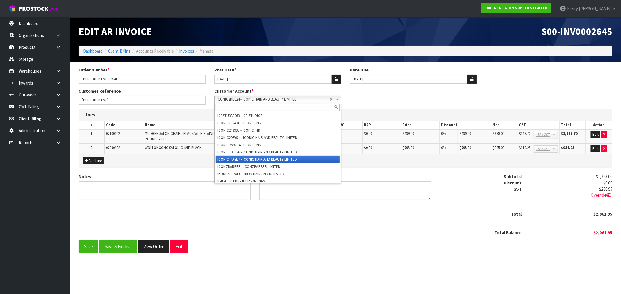
click at [283, 163] on li "ICONICF4A7E7 - ICONIC HAIR AND BEAUTY LIMITED" at bounding box center [278, 159] width 124 height 7
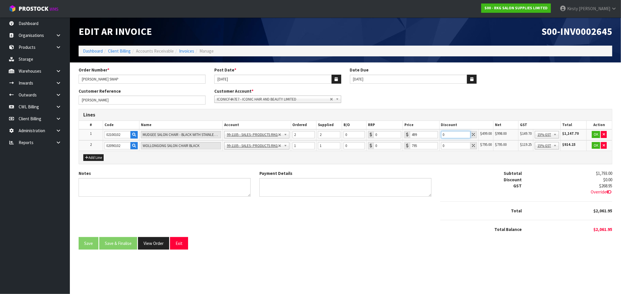
drag, startPoint x: 447, startPoint y: 134, endPoint x: 437, endPoint y: 135, distance: 9.9
click at [437, 135] on tr "1 02100102 MUDGEE SALON CHAIR - BLACK WITH STAINLESS STEEL ROUND BASE 99-1100 -…" at bounding box center [345, 134] width 533 height 11
type input "20"
click at [596, 135] on button "OK" at bounding box center [596, 134] width 8 height 7
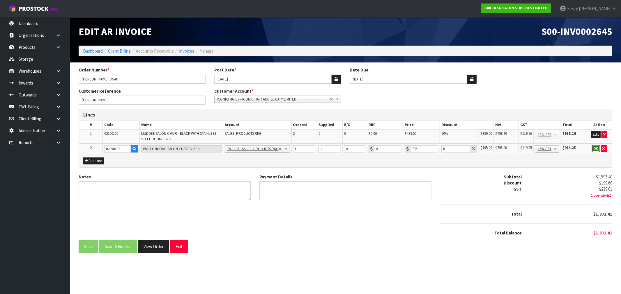
click at [597, 150] on button "OK" at bounding box center [596, 149] width 8 height 7
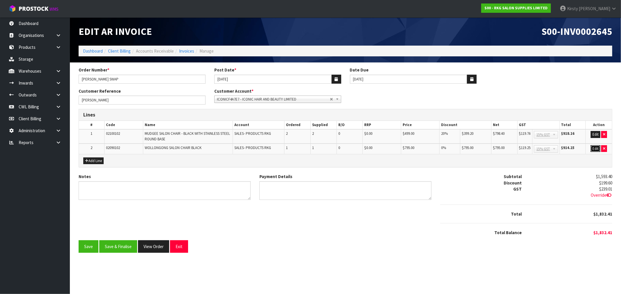
click at [594, 147] on button "Edit" at bounding box center [595, 149] width 10 height 7
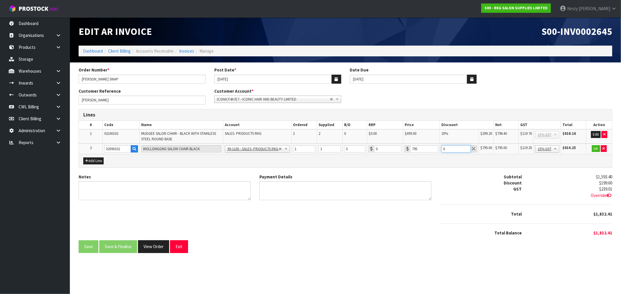
drag, startPoint x: 446, startPoint y: 149, endPoint x: 438, endPoint y: 150, distance: 8.5
click at [438, 150] on tr "2 02090102 WOLLONGONG SALON CHAIR BLACK 99-1100 - SALES -ADMIN 99-1105 - SALES-…" at bounding box center [345, 149] width 533 height 11
type input "5"
click at [595, 148] on button "OK" at bounding box center [596, 149] width 8 height 7
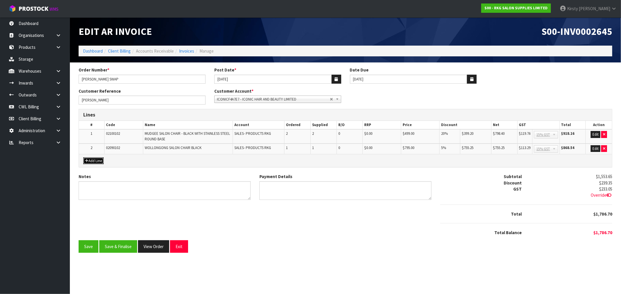
click at [91, 159] on button "Add Line" at bounding box center [93, 161] width 20 height 7
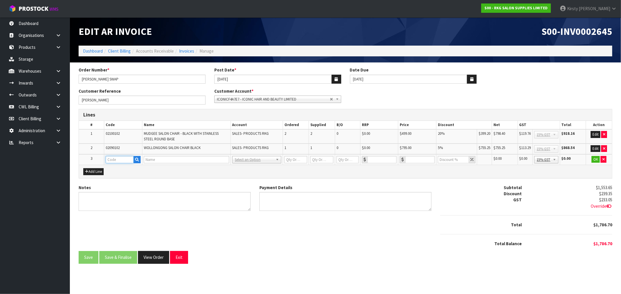
click at [118, 161] on input "text" at bounding box center [120, 159] width 28 height 7
type input "FRE"
drag, startPoint x: 119, startPoint y: 168, endPoint x: 139, endPoint y: 165, distance: 19.8
click at [120, 168] on link "FRE IGHT" at bounding box center [129, 169] width 46 height 8
type input "FREIGHT"
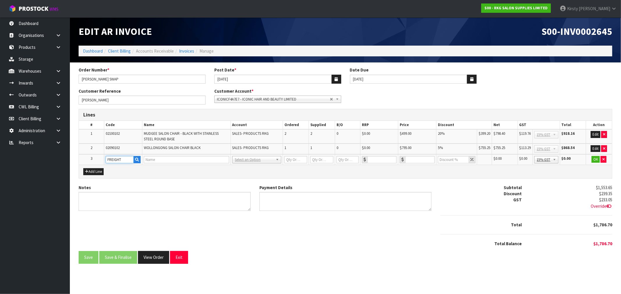
type input "FREIGHT"
type input "1"
type input "0"
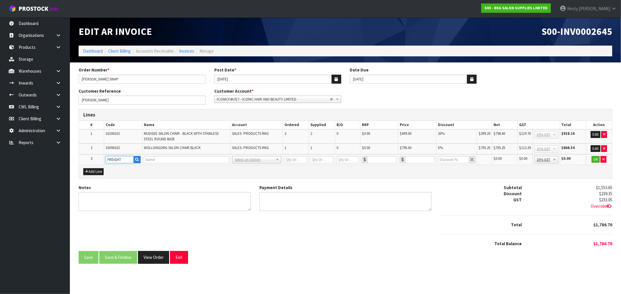
type input "0"
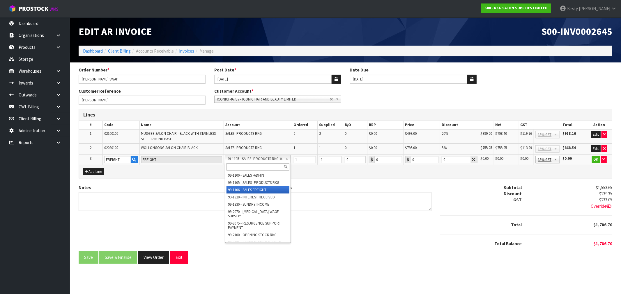
drag, startPoint x: 266, startPoint y: 188, endPoint x: 313, endPoint y: 174, distance: 49.1
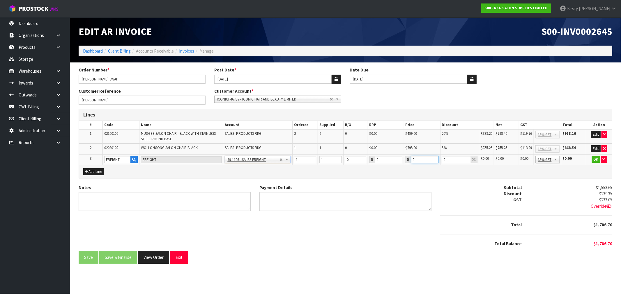
drag, startPoint x: 419, startPoint y: 157, endPoint x: 405, endPoint y: 161, distance: 15.0
click at [405, 161] on div "0" at bounding box center [421, 159] width 33 height 7
type input "153.63"
click at [596, 158] on button "OK" at bounding box center [596, 159] width 8 height 7
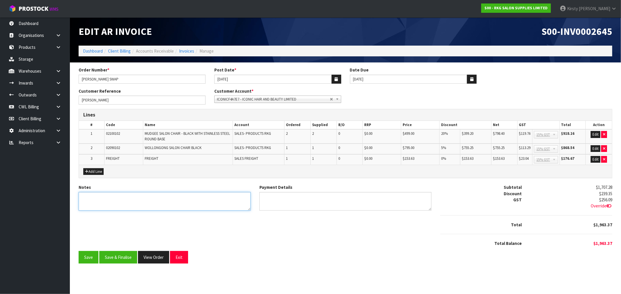
click at [86, 199] on textarea "Notes" at bounding box center [165, 201] width 172 height 19
drag, startPoint x: 276, startPoint y: 198, endPoint x: 277, endPoint y: 195, distance: 2.9
click at [276, 198] on textarea "Payment Details" at bounding box center [345, 201] width 172 height 19
click at [126, 197] on textarea "Notes" at bounding box center [165, 201] width 172 height 19
drag, startPoint x: 92, startPoint y: 255, endPoint x: 290, endPoint y: 241, distance: 197.9
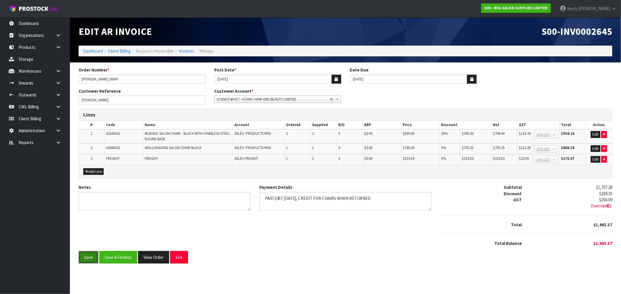
click at [288, 251] on div "Save Save & Finalise View Order Exit" at bounding box center [345, 257] width 533 height 13
click at [312, 196] on textarea "Payment Details" at bounding box center [345, 201] width 172 height 19
click at [409, 196] on textarea "Payment Details" at bounding box center [345, 201] width 172 height 19
drag, startPoint x: 409, startPoint y: 197, endPoint x: 386, endPoint y: 198, distance: 22.2
click at [386, 198] on textarea "Payment Details" at bounding box center [345, 201] width 172 height 19
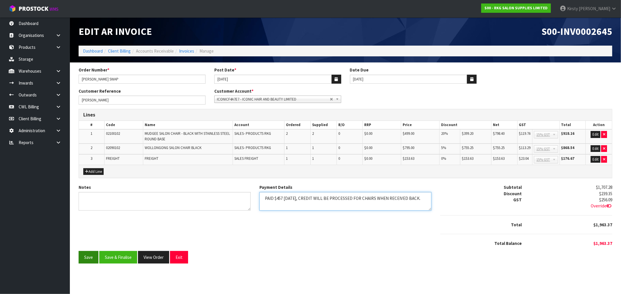
type textarea "PAID $457 6.10.25, CREDIT WILL BE PROCESSED FOR CHAIRS WHEN RECEIVED BACK."
click at [84, 255] on button "Save" at bounding box center [89, 257] width 20 height 13
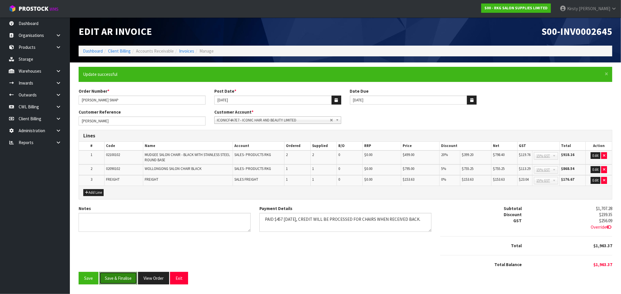
click at [116, 277] on button "Save & Finalise" at bounding box center [118, 278] width 38 height 13
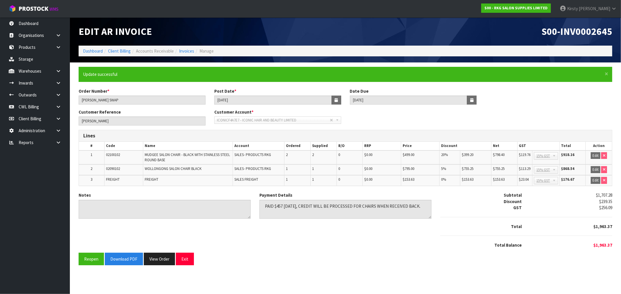
scroll to position [0, 0]
click at [118, 258] on button "Download PDF" at bounding box center [124, 259] width 38 height 13
click at [183, 255] on button "Exit" at bounding box center [185, 259] width 18 height 13
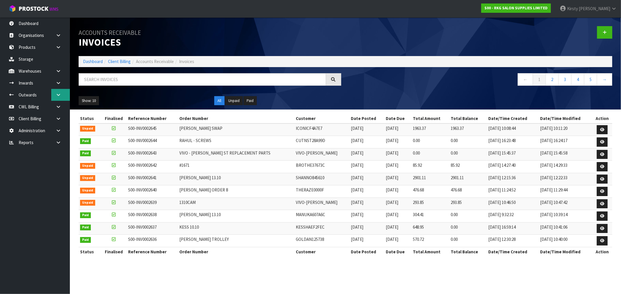
click at [54, 93] on link at bounding box center [60, 95] width 19 height 12
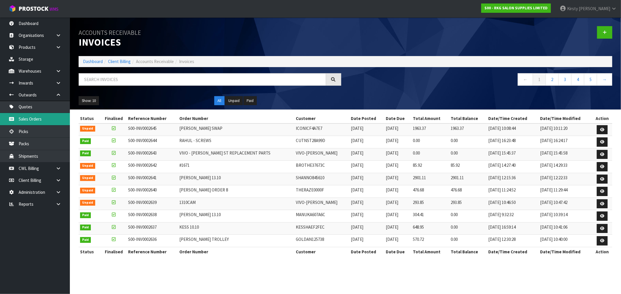
click at [29, 118] on link "Sales Orders" at bounding box center [35, 119] width 70 height 12
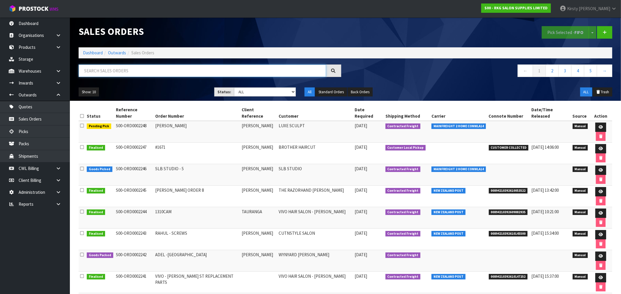
click at [95, 73] on input "text" at bounding box center [202, 71] width 247 height 13
type input "2232"
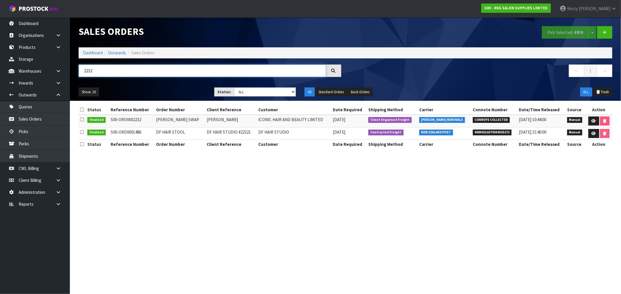
drag, startPoint x: 101, startPoint y: 76, endPoint x: 77, endPoint y: 76, distance: 24.4
click at [77, 76] on div "2232" at bounding box center [209, 73] width 271 height 17
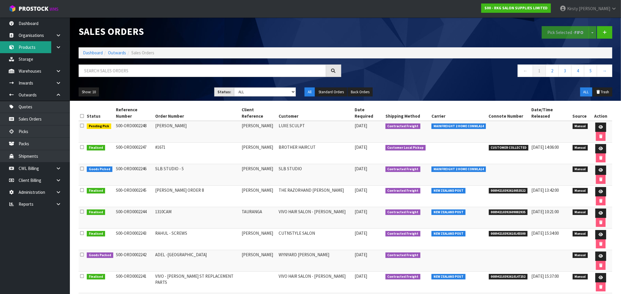
click at [16, 47] on link "Products" at bounding box center [35, 47] width 70 height 12
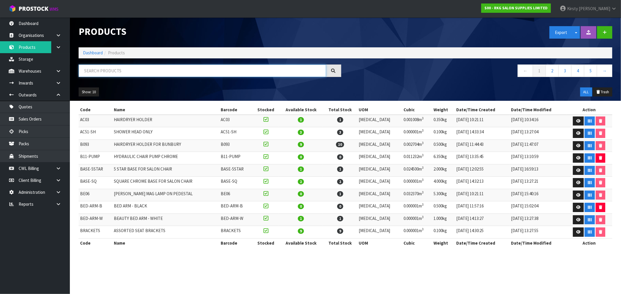
click at [100, 76] on input "text" at bounding box center [202, 71] width 247 height 13
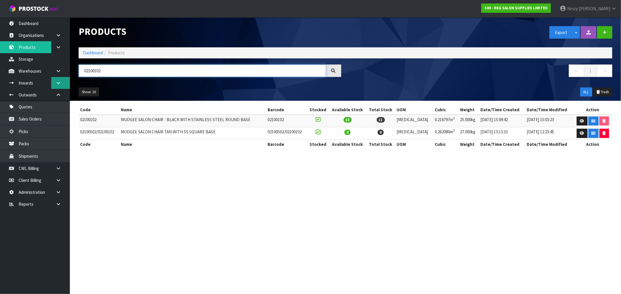
drag, startPoint x: 108, startPoint y: 73, endPoint x: 65, endPoint y: 77, distance: 43.8
click at [64, 77] on body "Toggle navigation ProStock WMS S00 - RKG SALON SUPPLIES LIMITED Kirsty Giles Lo…" at bounding box center [310, 147] width 621 height 294
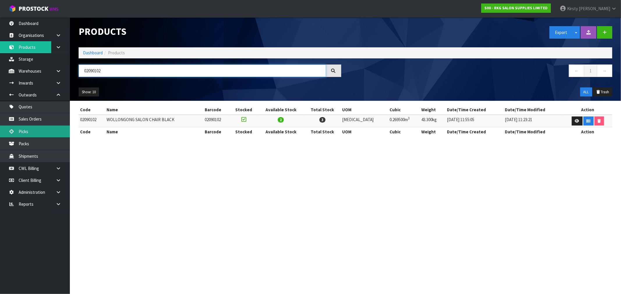
type input "02090102"
